Goal: Task Accomplishment & Management: Manage account settings

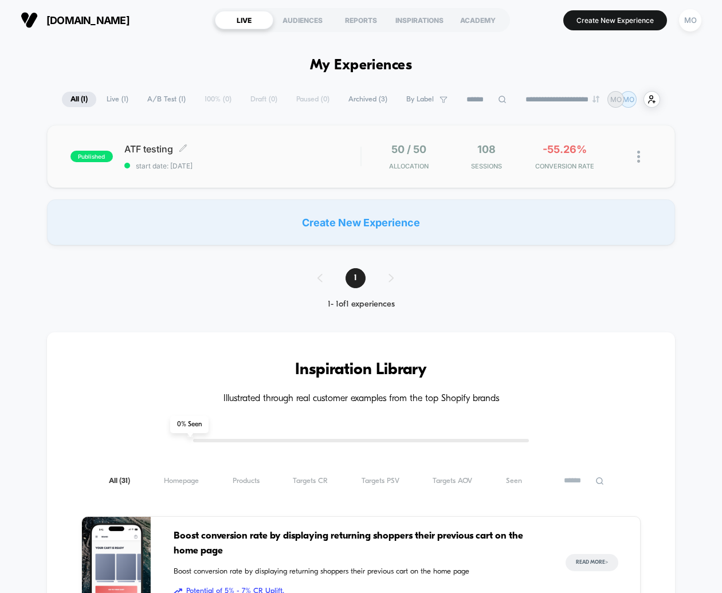
click at [209, 151] on span "ATF testing Click to edit experience details" at bounding box center [242, 148] width 236 height 11
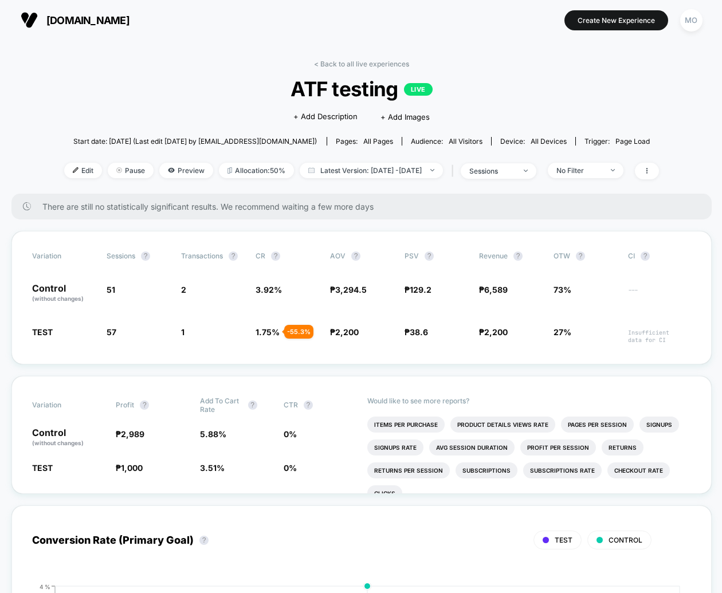
click at [186, 122] on div "Click to edit experience details + Add Description + Add Images" at bounding box center [361, 116] width 357 height 30
